Goal: Transaction & Acquisition: Purchase product/service

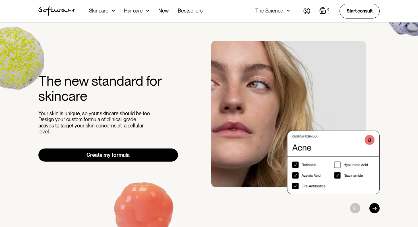
scroll to position [1, 0]
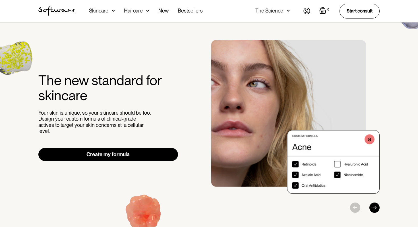
click at [153, 152] on link "Create my formula" at bounding box center [108, 154] width 140 height 13
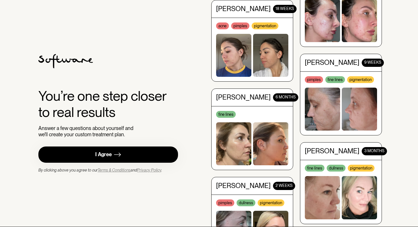
click at [161, 152] on link "I Agree" at bounding box center [108, 155] width 140 height 16
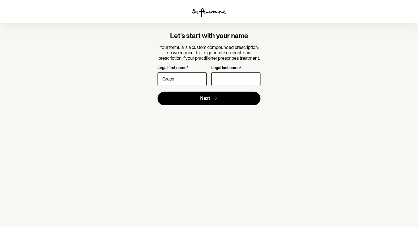
type input "Grace"
click at [233, 83] on input "Legal last name *" at bounding box center [235, 79] width 49 height 14
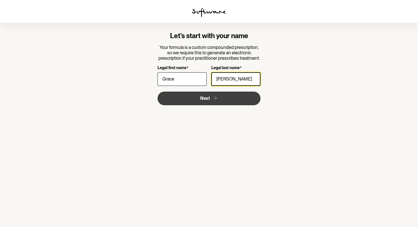
type input "[PERSON_NAME]"
click at [233, 92] on button "Next" at bounding box center [209, 99] width 103 height 14
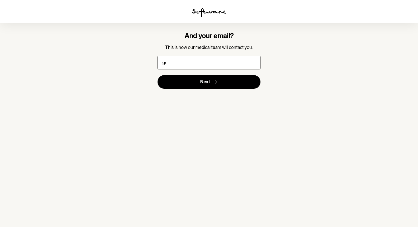
type input "[EMAIL_ADDRESS][DOMAIN_NAME]"
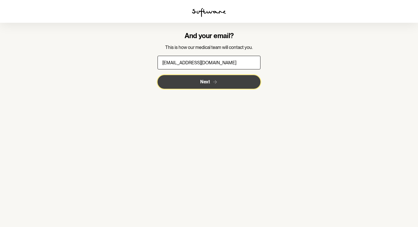
click at [198, 86] on button "Next" at bounding box center [209, 82] width 103 height 14
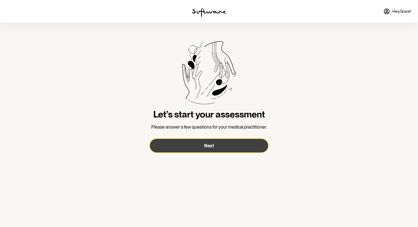
click at [218, 151] on button "Next" at bounding box center [209, 146] width 118 height 14
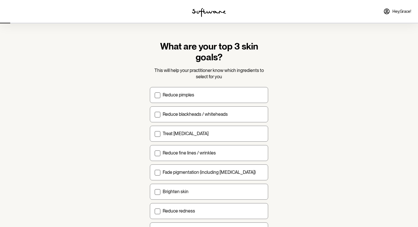
scroll to position [2, 0]
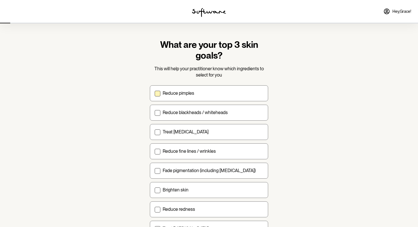
click at [210, 94] on div "Reduce pimples" at bounding box center [213, 92] width 101 height 5
click at [155, 93] on input "Reduce pimples" at bounding box center [155, 93] width 0 height 0
checkbox input "true"
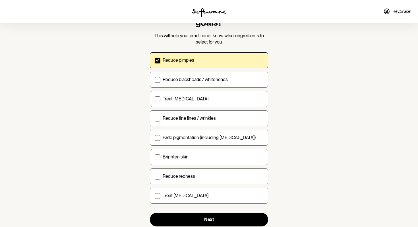
scroll to position [35, 0]
click at [211, 83] on label "Reduce blackheads / whiteheads" at bounding box center [209, 79] width 118 height 16
click at [155, 79] on input "Reduce blackheads / whiteheads" at bounding box center [155, 79] width 0 height 0
checkbox input "true"
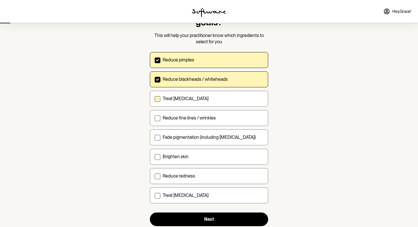
click at [214, 94] on label "Treat [MEDICAL_DATA]" at bounding box center [209, 99] width 118 height 16
click at [155, 98] on input "Treat [MEDICAL_DATA]" at bounding box center [155, 98] width 0 height 0
checkbox input "true"
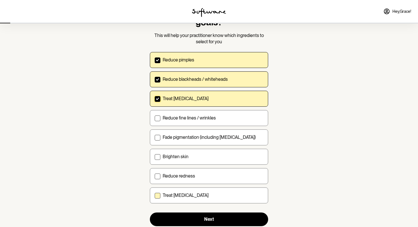
click at [226, 194] on div "Treat [MEDICAL_DATA]" at bounding box center [213, 195] width 101 height 5
click at [155, 195] on input "Treat [MEDICAL_DATA]" at bounding box center [155, 195] width 0 height 0
checkbox input "true"
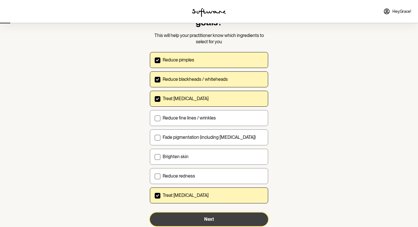
click at [224, 217] on button "Next" at bounding box center [209, 220] width 118 height 14
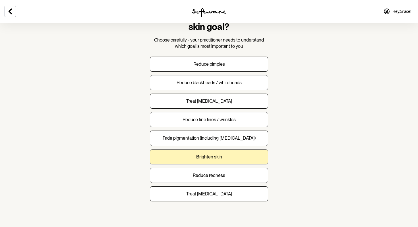
scroll to position [32, 0]
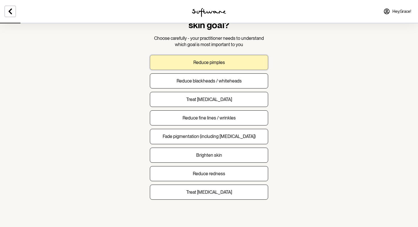
click at [226, 60] on button "Reduce pimples" at bounding box center [209, 62] width 118 height 15
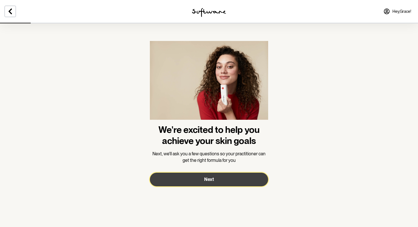
click at [228, 176] on button "Next" at bounding box center [209, 180] width 118 height 14
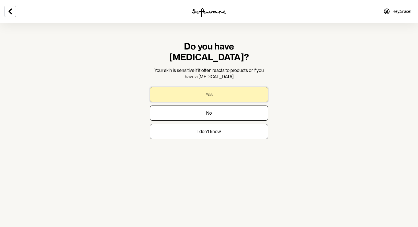
click at [218, 87] on button "Yes" at bounding box center [209, 94] width 118 height 15
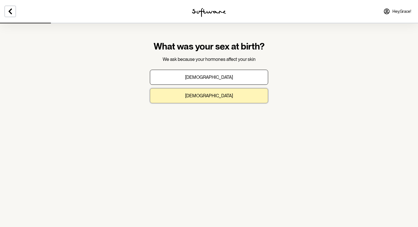
click at [231, 92] on button "[DEMOGRAPHIC_DATA]" at bounding box center [209, 95] width 118 height 15
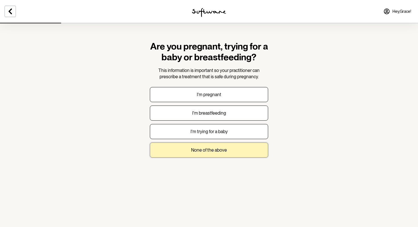
click at [216, 155] on button "None of the above" at bounding box center [209, 150] width 118 height 15
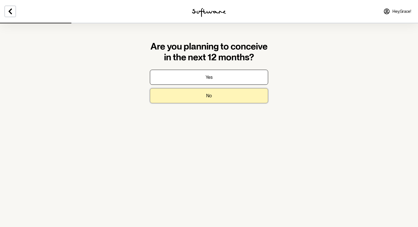
click at [216, 98] on button "No" at bounding box center [209, 95] width 118 height 15
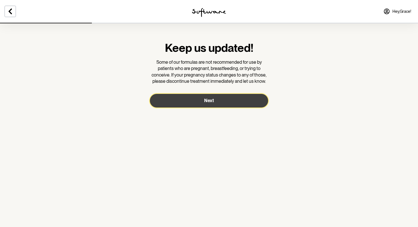
click at [215, 103] on button "Next" at bounding box center [209, 101] width 118 height 14
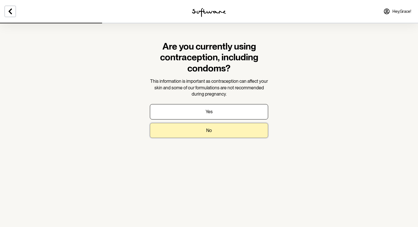
click at [205, 131] on button "No" at bounding box center [209, 130] width 118 height 15
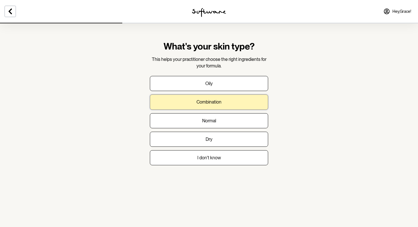
click at [219, 101] on p "Combination" at bounding box center [209, 101] width 25 height 5
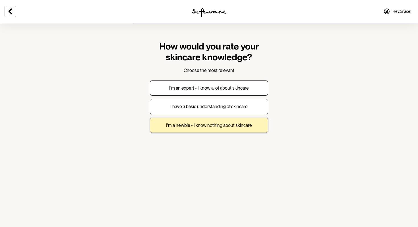
click at [215, 127] on p "I'm a newbie - I know nothing about skincare" at bounding box center [209, 125] width 86 height 5
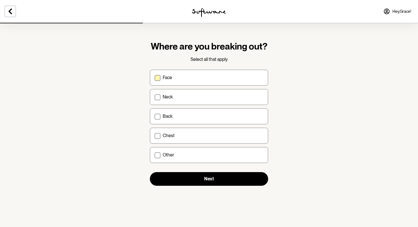
click at [222, 79] on div "Face" at bounding box center [213, 77] width 101 height 5
click at [155, 78] on input "Face" at bounding box center [155, 77] width 0 height 0
checkbox input "true"
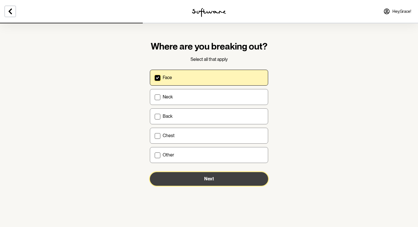
click at [208, 173] on button "Next" at bounding box center [209, 179] width 118 height 14
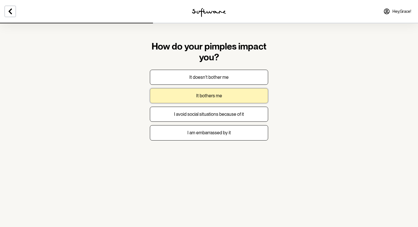
click at [211, 92] on button "It bothers me" at bounding box center [209, 95] width 118 height 15
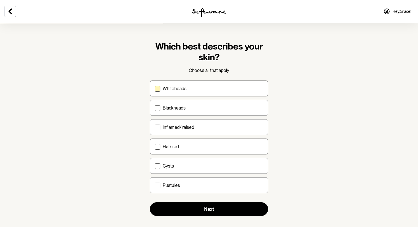
click at [209, 91] on label "Whiteheads" at bounding box center [209, 89] width 118 height 16
click at [155, 89] on input "Whiteheads" at bounding box center [155, 89] width 0 height 0
checkbox input "true"
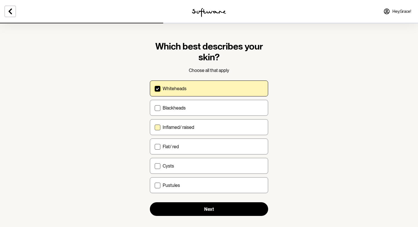
click at [208, 123] on label "Inflamed/ raised" at bounding box center [209, 127] width 118 height 16
click at [155, 127] on input "Inflamed/ raised" at bounding box center [155, 127] width 0 height 0
checkbox input "true"
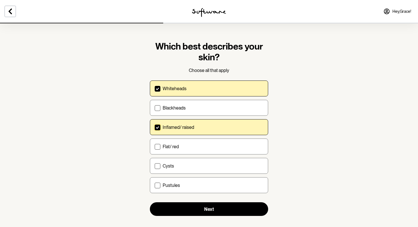
click at [202, 216] on section "Which best describes your skin? Choose all that apply Whiteheads Blackheads Inf…" at bounding box center [208, 128] width 127 height 211
click at [205, 144] on div "Flat/ red" at bounding box center [213, 146] width 101 height 5
click at [155, 147] on input "Flat/ red" at bounding box center [155, 147] width 0 height 0
checkbox input "true"
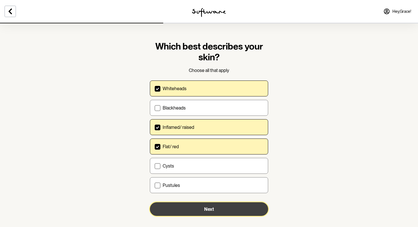
click at [203, 207] on button "Next" at bounding box center [209, 209] width 118 height 14
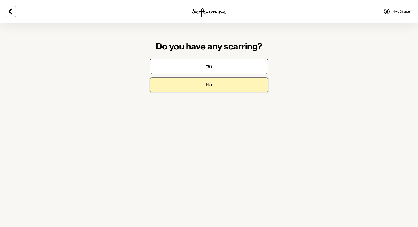
click at [222, 84] on button "No" at bounding box center [209, 84] width 118 height 15
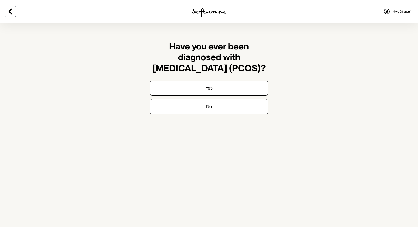
click at [12, 13] on icon at bounding box center [10, 11] width 7 height 7
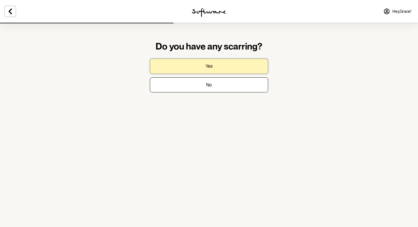
click at [208, 68] on p "Yes" at bounding box center [209, 65] width 7 height 5
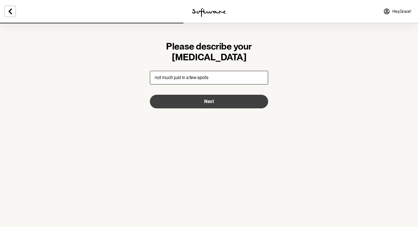
type input "not much just in a few spots"
click at [221, 102] on button "Next" at bounding box center [209, 102] width 118 height 14
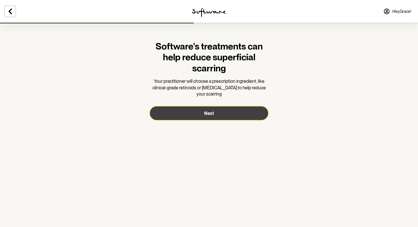
click at [222, 115] on button "Next" at bounding box center [209, 113] width 118 height 14
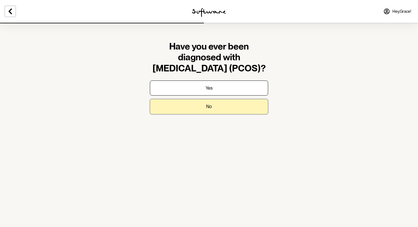
click at [222, 106] on button "No" at bounding box center [209, 106] width 118 height 15
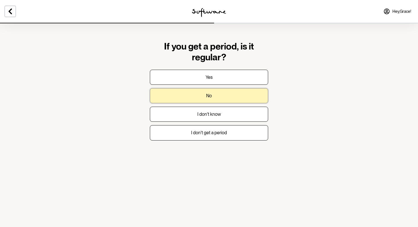
click at [228, 94] on button "No" at bounding box center [209, 95] width 118 height 15
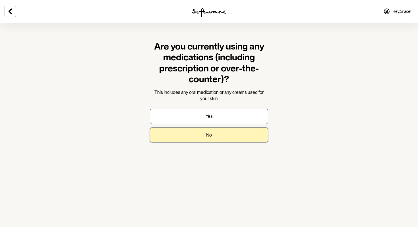
click at [220, 132] on button "No" at bounding box center [209, 134] width 118 height 15
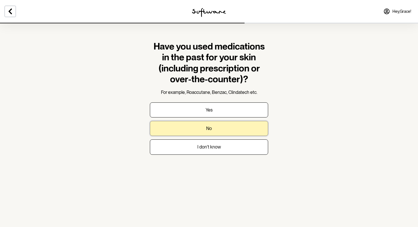
click at [222, 127] on button "No" at bounding box center [209, 128] width 118 height 15
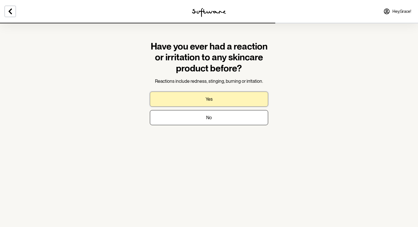
click at [227, 102] on button "Yes" at bounding box center [209, 99] width 118 height 15
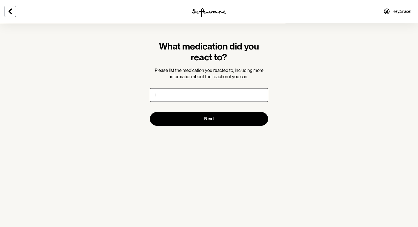
type input "i"
click at [9, 8] on icon at bounding box center [10, 11] width 7 height 7
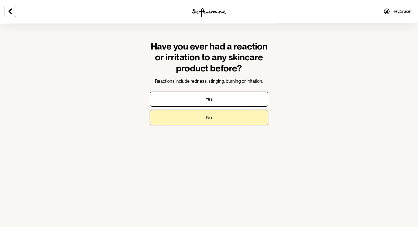
click at [196, 114] on button "No" at bounding box center [209, 117] width 118 height 15
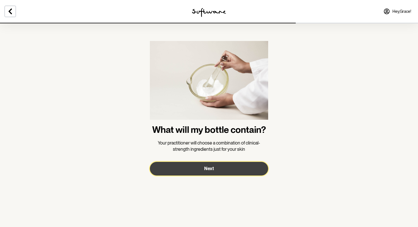
click at [217, 165] on button "Next" at bounding box center [209, 169] width 118 height 14
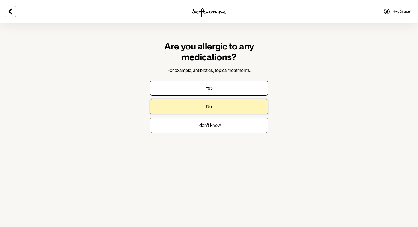
click at [223, 110] on button "No" at bounding box center [209, 106] width 118 height 15
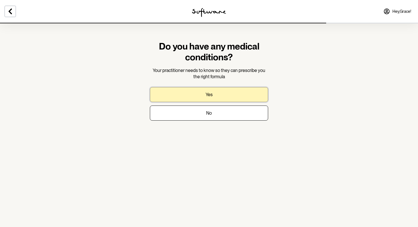
click at [223, 98] on button "Yes" at bounding box center [209, 94] width 118 height 15
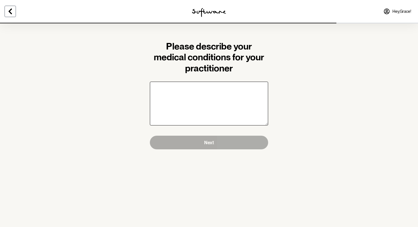
click at [10, 11] on icon at bounding box center [10, 11] width 7 height 7
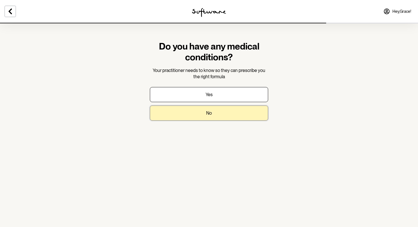
click at [220, 113] on button "No" at bounding box center [209, 113] width 118 height 15
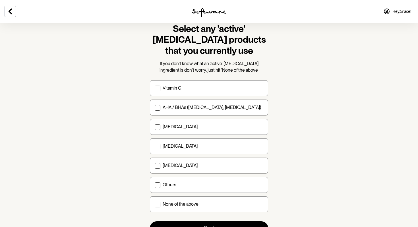
scroll to position [17, 0]
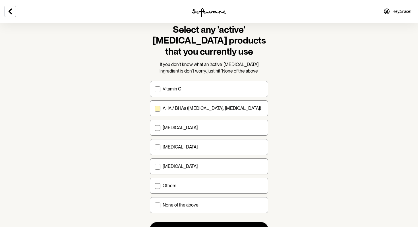
click at [241, 104] on label "AHA / BHAs ([MEDICAL_DATA], [MEDICAL_DATA])" at bounding box center [209, 108] width 118 height 16
click at [155, 108] on input "AHA / BHAs ([MEDICAL_DATA], [MEDICAL_DATA])" at bounding box center [155, 108] width 0 height 0
checkbox input "true"
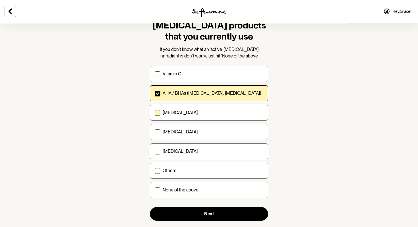
scroll to position [44, 0]
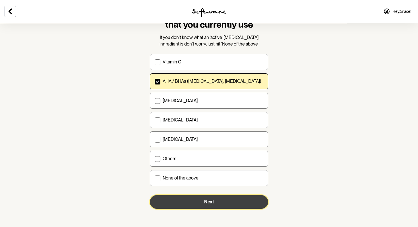
click at [248, 199] on button "Next" at bounding box center [209, 202] width 118 height 14
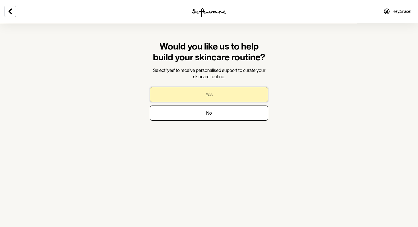
click at [239, 97] on button "Yes" at bounding box center [209, 94] width 118 height 15
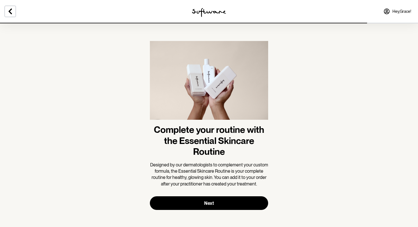
scroll to position [1, 0]
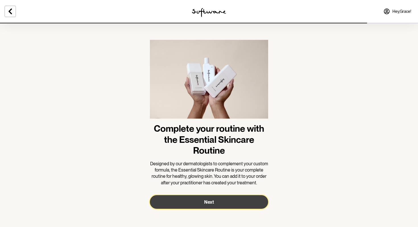
click at [240, 199] on button "Next" at bounding box center [209, 202] width 118 height 14
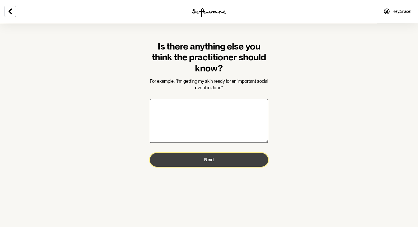
click at [247, 155] on button "Next" at bounding box center [209, 160] width 118 height 14
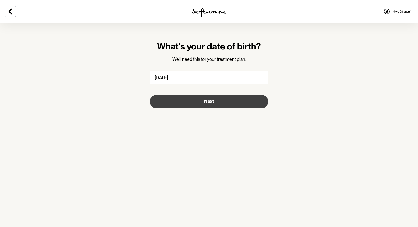
type input "[DATE]"
click at [208, 104] on button "Next" at bounding box center [209, 102] width 118 height 14
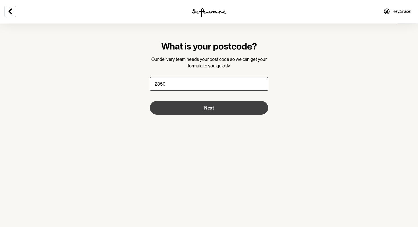
type input "2350"
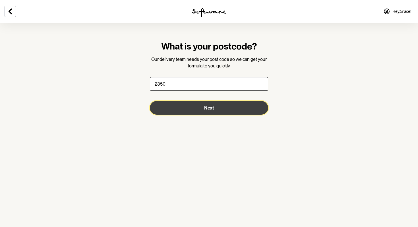
click at [218, 112] on button "Next" at bounding box center [209, 108] width 118 height 14
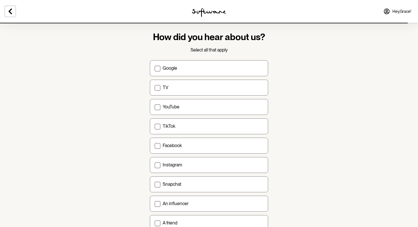
scroll to position [11, 0]
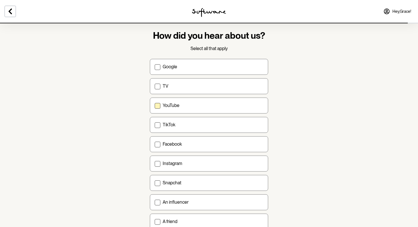
click at [225, 102] on label "YouTube" at bounding box center [209, 106] width 118 height 16
click at [155, 105] on input "YouTube" at bounding box center [155, 105] width 0 height 0
checkbox input "true"
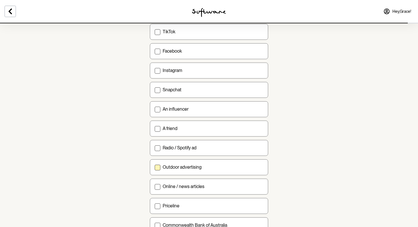
scroll to position [170, 0]
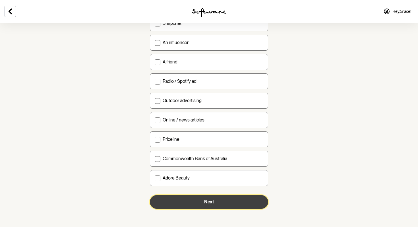
click at [235, 197] on button "Next" at bounding box center [209, 202] width 118 height 14
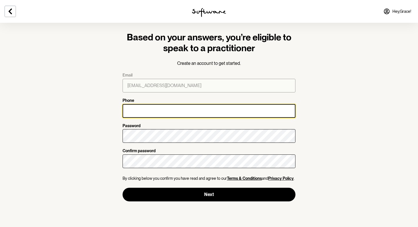
click at [223, 116] on input "Phone" at bounding box center [209, 111] width 173 height 14
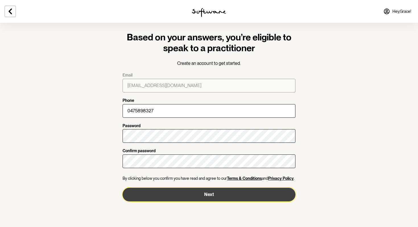
click at [206, 192] on button "Next" at bounding box center [209, 195] width 173 height 14
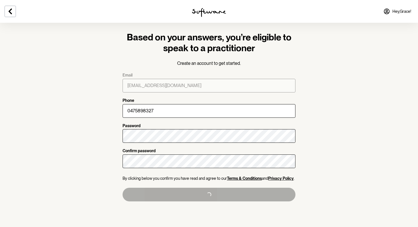
type input "[PHONE_NUMBER]"
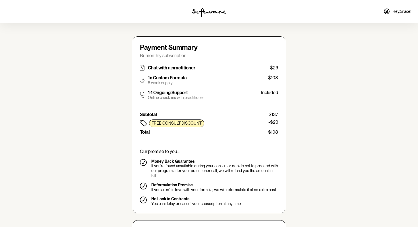
type input "[EMAIL_ADDRESS][DOMAIN_NAME]"
type input "[PHONE_NUMBER]"
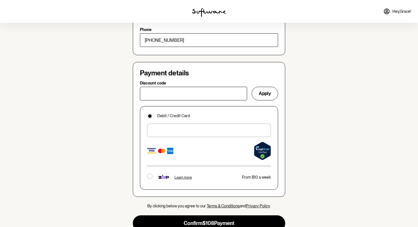
scroll to position [371, 0]
